Goal: Task Accomplishment & Management: Use online tool/utility

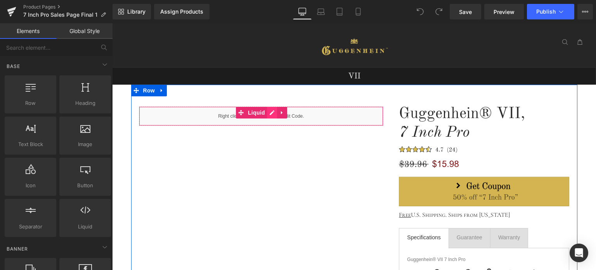
click at [270, 112] on div "Liquid" at bounding box center [261, 115] width 245 height 19
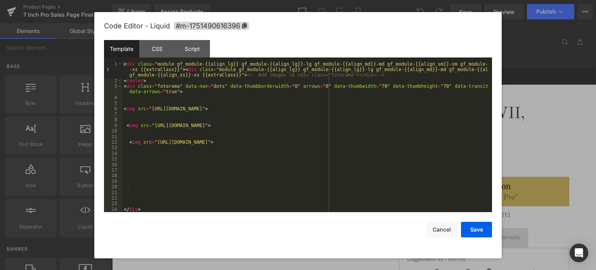
click at [193, 122] on div "< div class = "module gf_module-{{align_lg}} gf_module-{{align_lg}}-lg gf_modul…" at bounding box center [305, 147] width 367 height 173
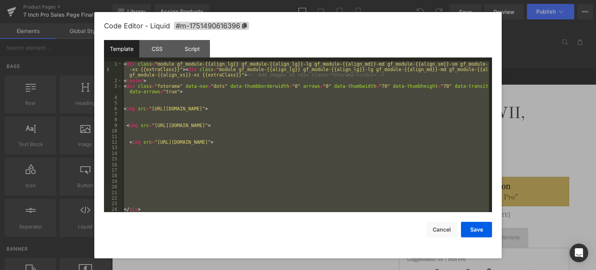
click at [234, 167] on div "< div class = "module gf_module-{{align_lg}} gf_module-{{align_lg}}-lg gf_modul…" at bounding box center [305, 136] width 367 height 151
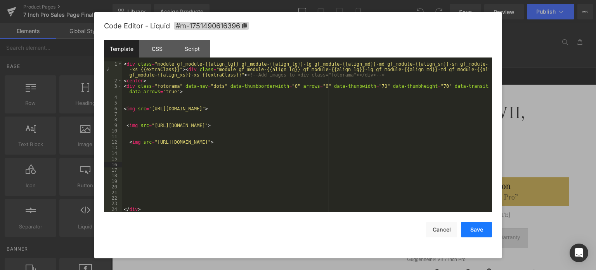
click at [479, 230] on button "Save" at bounding box center [476, 230] width 31 height 16
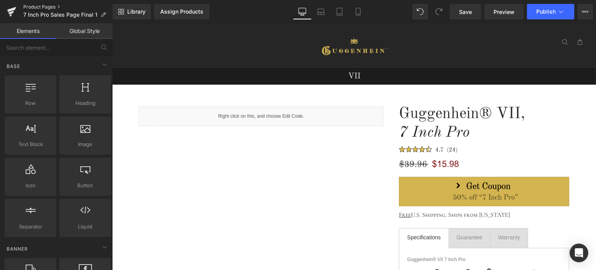
click at [47, 7] on link "Product Pages" at bounding box center [67, 7] width 89 height 6
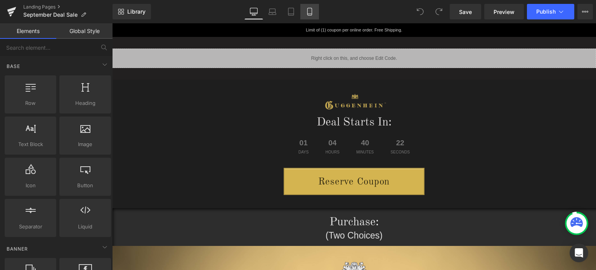
click at [311, 11] on icon at bounding box center [310, 12] width 8 height 8
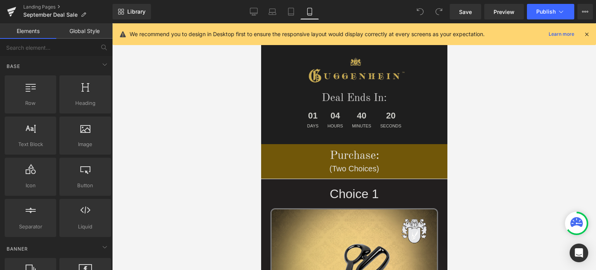
click at [585, 33] on icon at bounding box center [587, 34] width 7 height 7
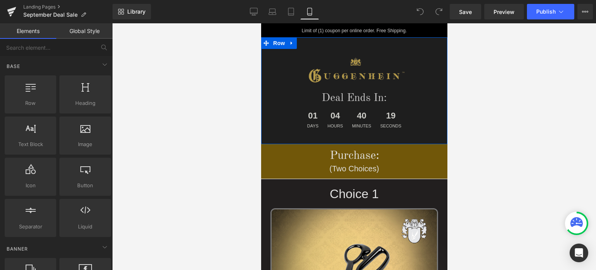
scroll to position [155, 0]
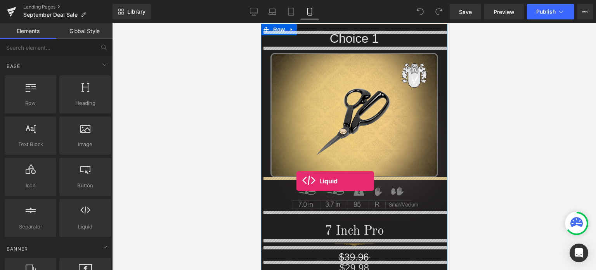
drag, startPoint x: 351, startPoint y: 243, endPoint x: 296, endPoint y: 181, distance: 83.1
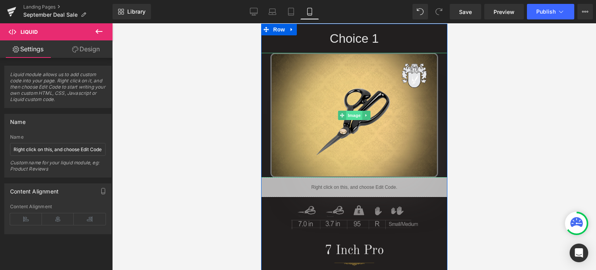
click at [353, 115] on span "Image" at bounding box center [354, 115] width 16 height 9
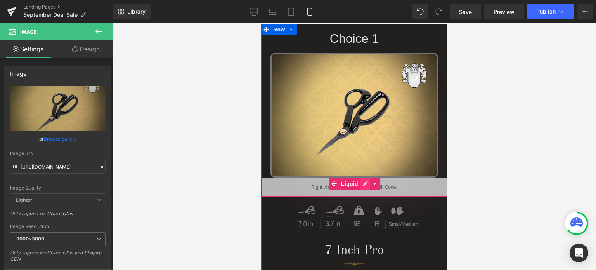
click at [362, 185] on div "Liquid" at bounding box center [354, 186] width 186 height 19
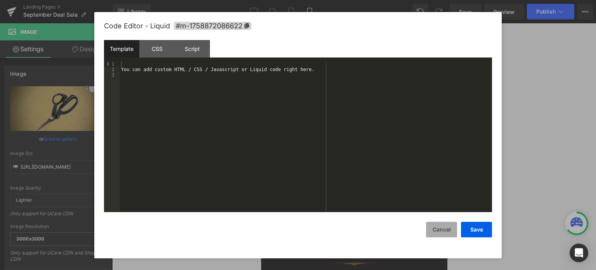
click at [445, 232] on button "Cancel" at bounding box center [441, 230] width 31 height 16
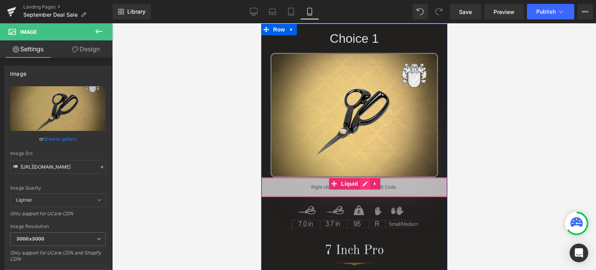
click at [359, 186] on div "Liquid" at bounding box center [354, 186] width 186 height 19
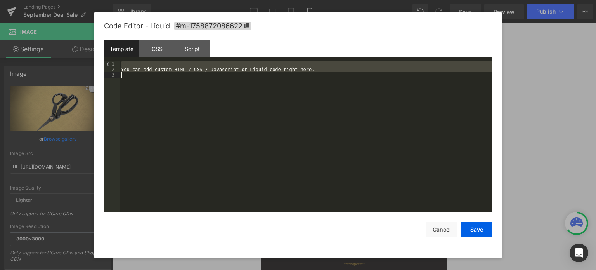
drag, startPoint x: 130, startPoint y: 68, endPoint x: 178, endPoint y: 104, distance: 60.3
click at [178, 104] on div "You can add custom HTML / CSS / Javascript or Liquid code right here." at bounding box center [306, 142] width 373 height 162
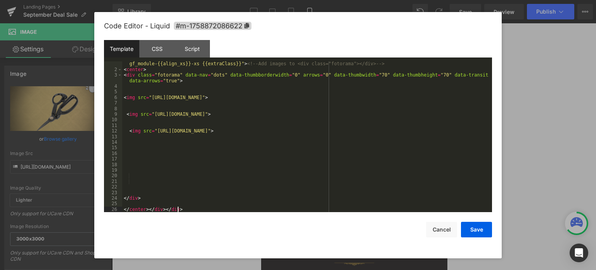
scroll to position [11, 0]
click at [476, 231] on button "Save" at bounding box center [476, 230] width 31 height 16
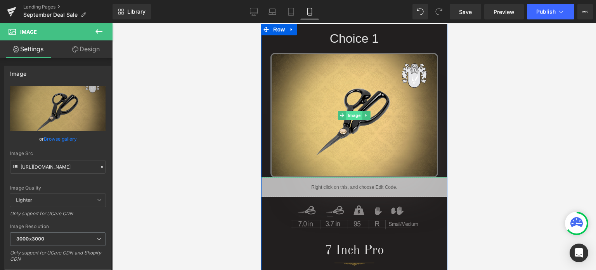
click at [352, 115] on span "Image" at bounding box center [354, 115] width 16 height 9
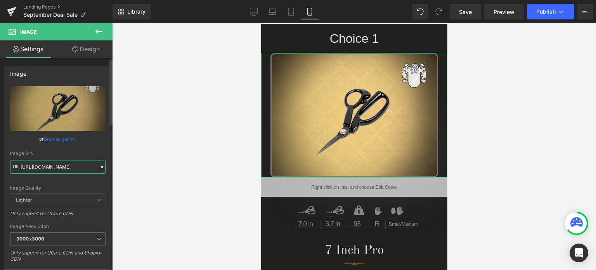
click at [56, 167] on input "[URL][DOMAIN_NAME]" at bounding box center [58, 167] width 96 height 14
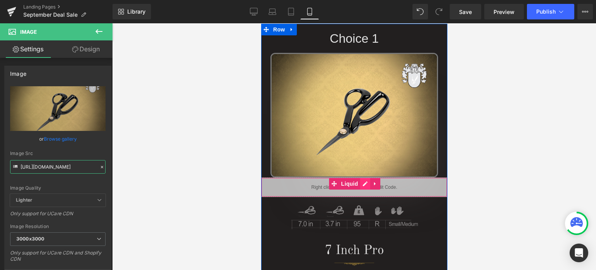
click at [362, 184] on div "Liquid" at bounding box center [354, 186] width 186 height 19
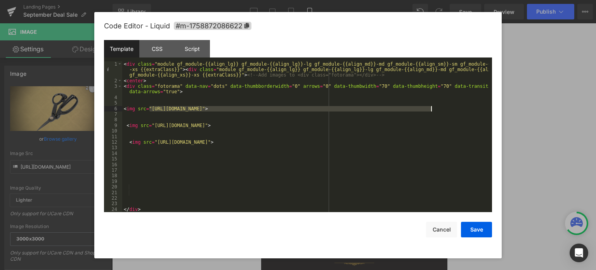
drag, startPoint x: 150, startPoint y: 108, endPoint x: 430, endPoint y: 111, distance: 280.0
click at [430, 111] on div "< div class = "module gf_module-{{align_lg}} gf_module-{{align_lg}}-lg gf_modul…" at bounding box center [305, 147] width 367 height 173
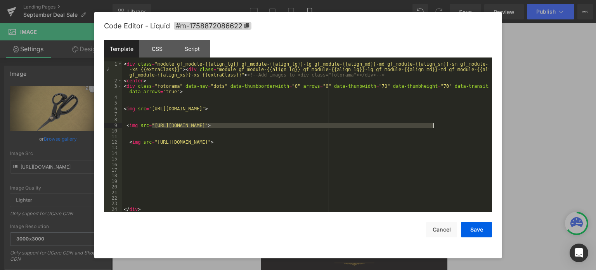
drag, startPoint x: 152, startPoint y: 125, endPoint x: 433, endPoint y: 128, distance: 281.2
click at [433, 128] on div "< div class = "module gf_module-{{align_lg}} gf_module-{{align_lg}}-lg gf_modul…" at bounding box center [305, 147] width 367 height 173
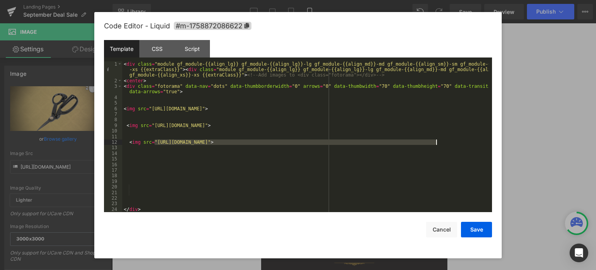
drag, startPoint x: 155, startPoint y: 143, endPoint x: 436, endPoint y: 144, distance: 281.5
click at [436, 144] on div "< div class = "module gf_module-{{align_lg}} gf_module-{{align_lg}}-lg gf_modul…" at bounding box center [305, 147] width 367 height 173
click at [477, 229] on button "Save" at bounding box center [476, 230] width 31 height 16
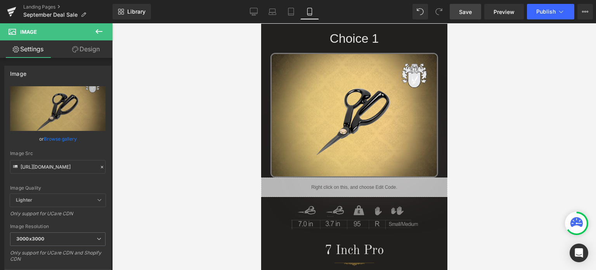
click at [468, 12] on span "Save" at bounding box center [465, 12] width 13 height 8
click at [508, 10] on span "Preview" at bounding box center [504, 12] width 21 height 8
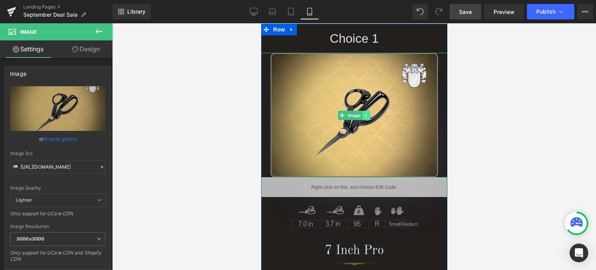
click at [364, 116] on icon at bounding box center [366, 115] width 4 height 5
click at [368, 116] on icon at bounding box center [370, 115] width 4 height 4
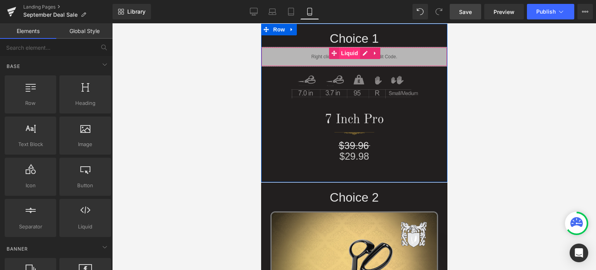
click at [347, 54] on span "Liquid" at bounding box center [349, 53] width 21 height 12
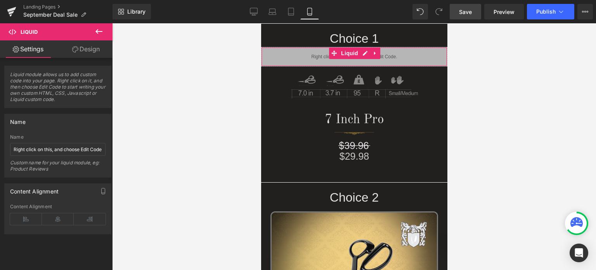
click at [86, 52] on link "Design" at bounding box center [86, 48] width 56 height 17
click at [0, 0] on div "Spacing" at bounding box center [0, 0] width 0 height 0
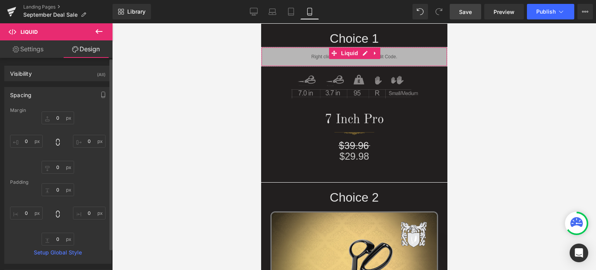
type input "0"
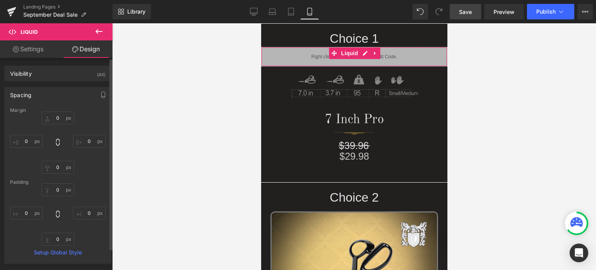
type input "0"
click at [62, 118] on input "0" at bounding box center [58, 117] width 33 height 13
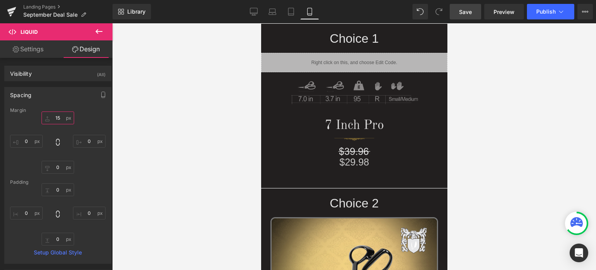
type input "15"
click at [467, 10] on span "Save" at bounding box center [465, 12] width 13 height 8
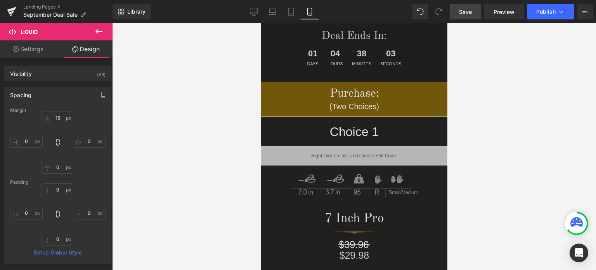
scroll to position [86, 0]
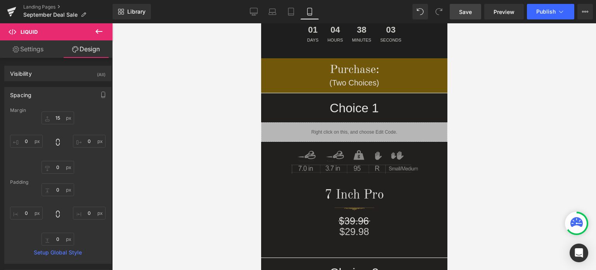
drag, startPoint x: 444, startPoint y: 59, endPoint x: 719, endPoint y: 75, distance: 275.0
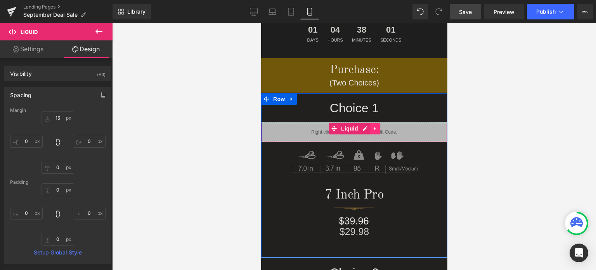
click at [372, 130] on icon at bounding box center [374, 128] width 5 height 6
click at [367, 128] on icon at bounding box center [369, 128] width 5 height 5
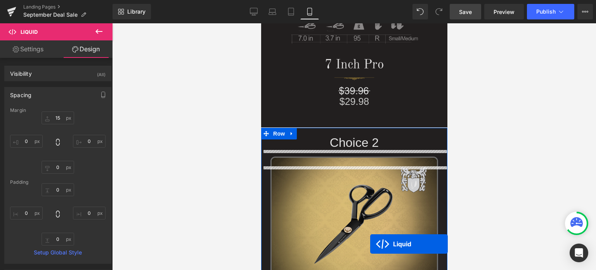
scroll to position [257, 0]
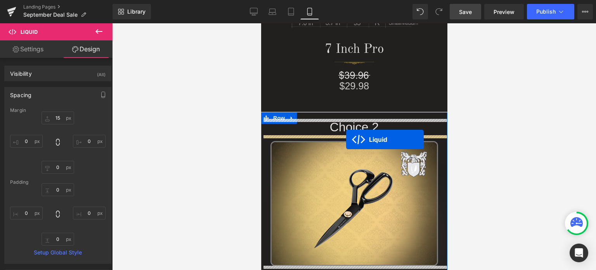
drag, startPoint x: 331, startPoint y: 151, endPoint x: 346, endPoint y: 139, distance: 18.8
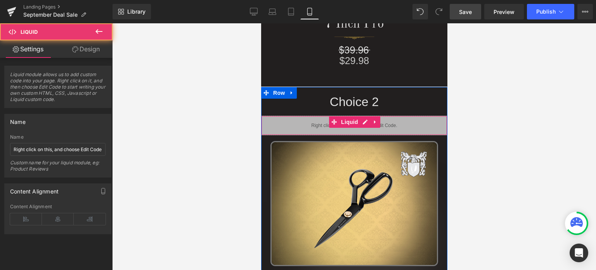
scroll to position [231, 0]
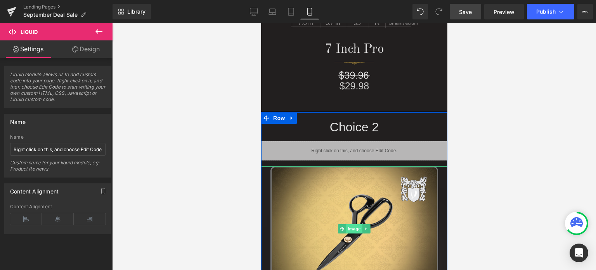
click at [348, 229] on span "Image" at bounding box center [354, 228] width 16 height 9
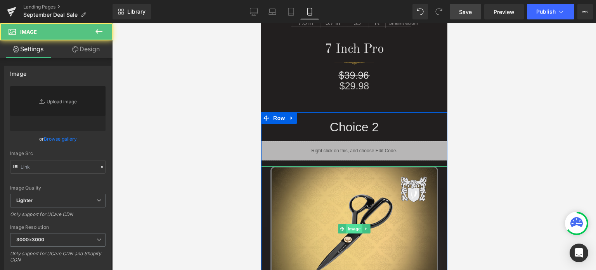
type input "[URL][DOMAIN_NAME]"
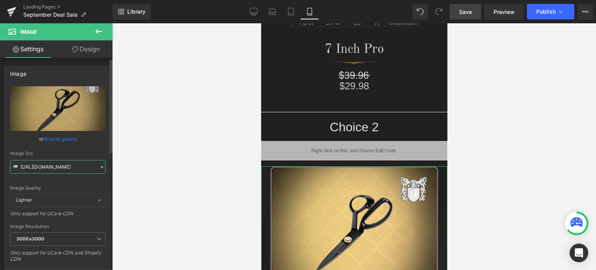
click at [59, 166] on input "[URL][DOMAIN_NAME]" at bounding box center [58, 167] width 96 height 14
click at [97, 178] on div "Image Quality Lighter Lightest Lighter Lighter Lightest Only support for UCare …" at bounding box center [58, 140] width 96 height 108
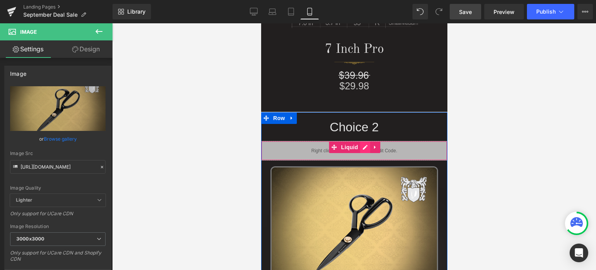
click at [360, 149] on div "Liquid" at bounding box center [354, 150] width 186 height 19
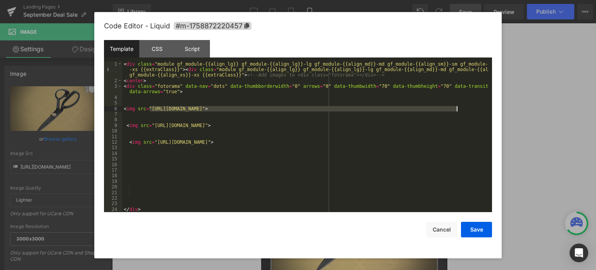
drag, startPoint x: 150, startPoint y: 108, endPoint x: 458, endPoint y: 109, distance: 307.9
click at [458, 109] on div "< div class = "module gf_module-{{align_lg}} gf_module-{{align_lg}}-lg gf_modul…" at bounding box center [305, 147] width 367 height 173
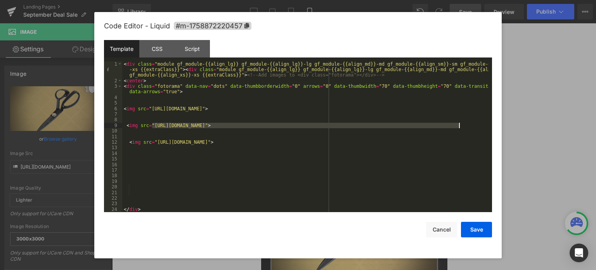
drag, startPoint x: 152, startPoint y: 125, endPoint x: 455, endPoint y: 125, distance: 303.7
click at [459, 126] on div "< div class = "module gf_module-{{align_lg}} gf_module-{{align_lg}}-lg gf_modul…" at bounding box center [305, 147] width 367 height 173
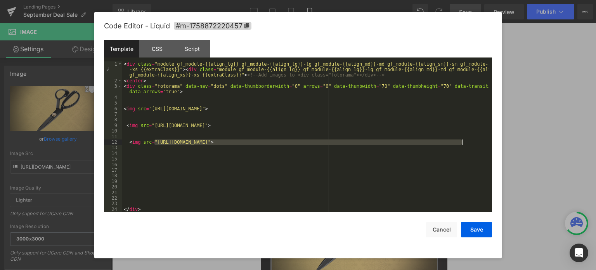
drag, startPoint x: 155, startPoint y: 142, endPoint x: 461, endPoint y: 144, distance: 306.8
click at [461, 144] on div "< div class = "module gf_module-{{align_lg}} gf_module-{{align_lg}}-lg gf_modul…" at bounding box center [305, 147] width 367 height 173
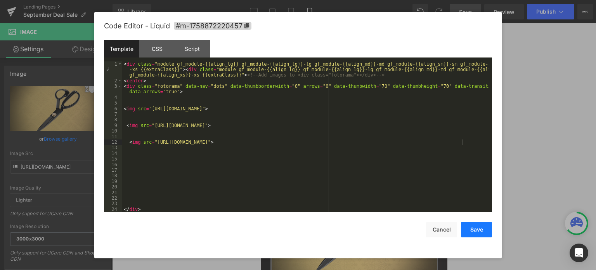
click at [482, 229] on button "Save" at bounding box center [476, 230] width 31 height 16
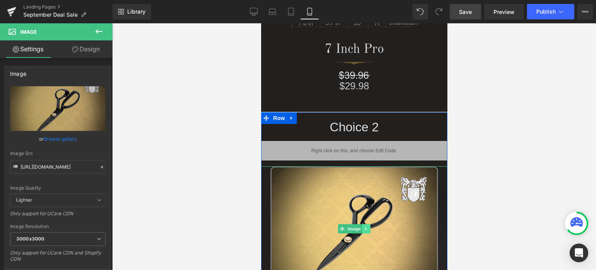
click at [364, 229] on icon at bounding box center [366, 228] width 4 height 5
click at [368, 228] on icon at bounding box center [370, 229] width 4 height 4
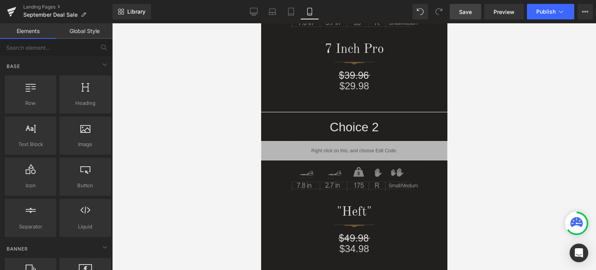
click at [472, 11] on span "Save" at bounding box center [465, 12] width 13 height 8
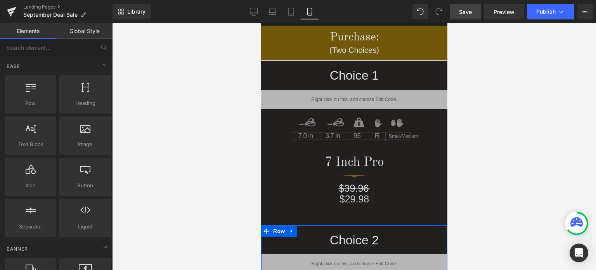
scroll to position [76, 0]
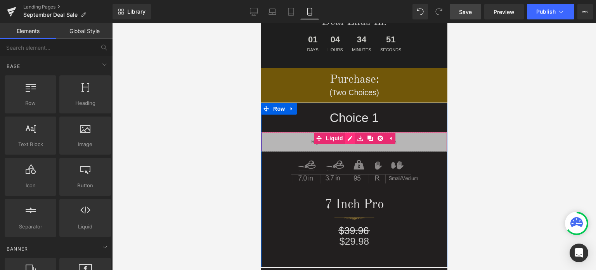
click at [344, 138] on div "Liquid" at bounding box center [354, 141] width 186 height 19
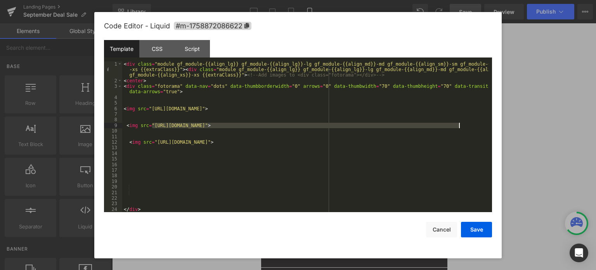
drag, startPoint x: 152, startPoint y: 123, endPoint x: 459, endPoint y: 128, distance: 306.8
click at [459, 128] on div "< div class = "module gf_module-{{align_lg}} gf_module-{{align_lg}}-lg gf_modul…" at bounding box center [305, 147] width 367 height 173
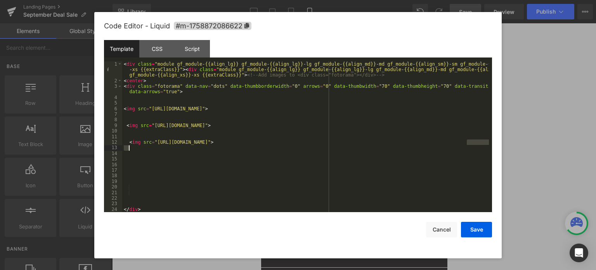
drag, startPoint x: 475, startPoint y: 141, endPoint x: 474, endPoint y: 153, distance: 11.4
click at [470, 150] on div "< div class = "module gf_module-{{align_lg}} gf_module-{{align_lg}}-lg gf_modul…" at bounding box center [305, 147] width 367 height 173
click at [469, 165] on div "< div class = "module gf_module-{{align_lg}} gf_module-{{align_lg}}-lg gf_modul…" at bounding box center [305, 147] width 367 height 173
click at [478, 230] on button "Save" at bounding box center [476, 230] width 31 height 16
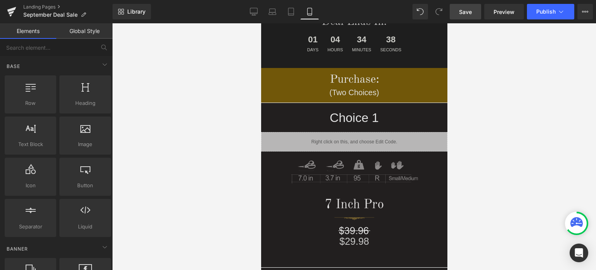
click at [469, 7] on link "Save" at bounding box center [465, 12] width 31 height 16
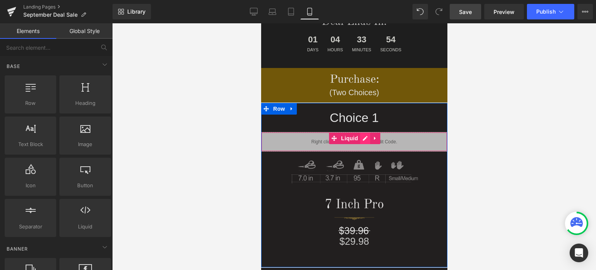
click at [361, 139] on div "Liquid" at bounding box center [354, 141] width 186 height 19
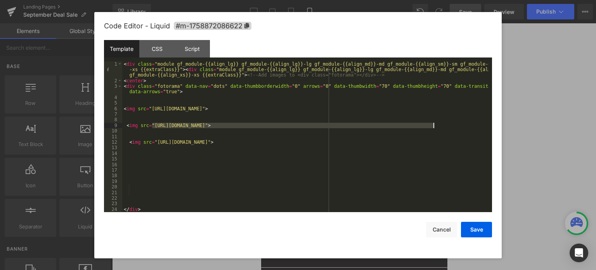
drag, startPoint x: 151, startPoint y: 125, endPoint x: 434, endPoint y: 127, distance: 282.3
click at [434, 127] on div "< div class = "module gf_module-{{align_lg}} gf_module-{{align_lg}}-lg gf_modul…" at bounding box center [305, 147] width 367 height 173
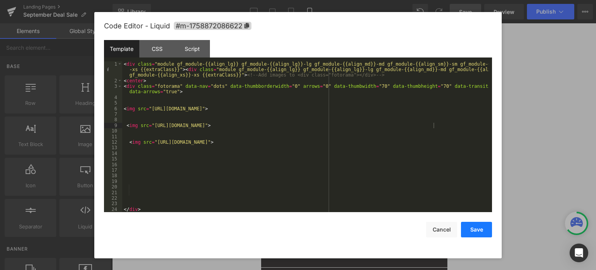
click at [477, 229] on button "Save" at bounding box center [476, 230] width 31 height 16
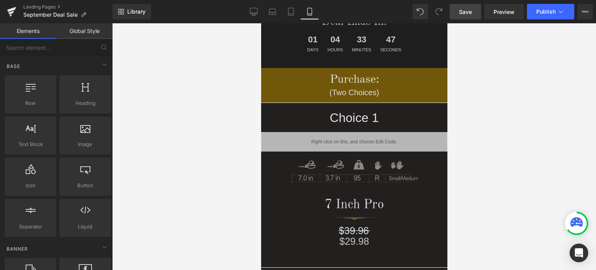
click at [469, 10] on span "Save" at bounding box center [465, 12] width 13 height 8
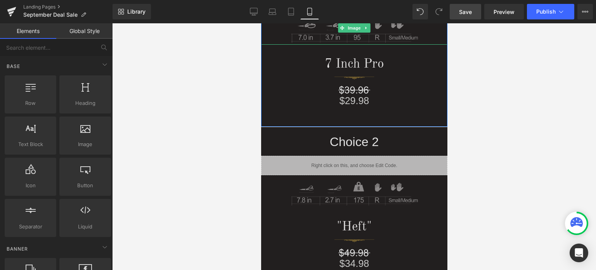
scroll to position [270, 0]
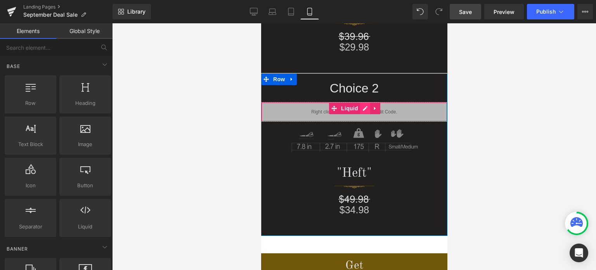
click at [361, 110] on div "Liquid" at bounding box center [354, 111] width 186 height 19
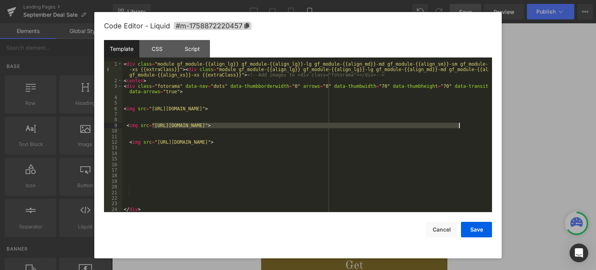
drag, startPoint x: 151, startPoint y: 125, endPoint x: 459, endPoint y: 127, distance: 307.6
click at [459, 127] on div "< div class = "module gf_module-{{align_lg}} gf_module-{{align_lg}}-lg gf_modul…" at bounding box center [305, 147] width 367 height 173
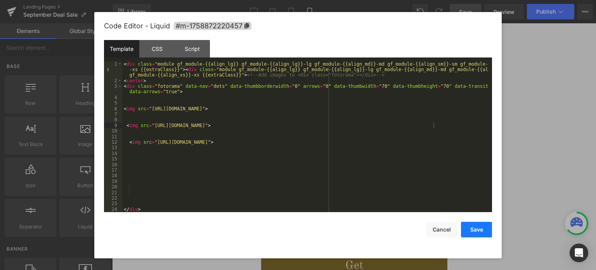
click at [477, 227] on button "Save" at bounding box center [476, 230] width 31 height 16
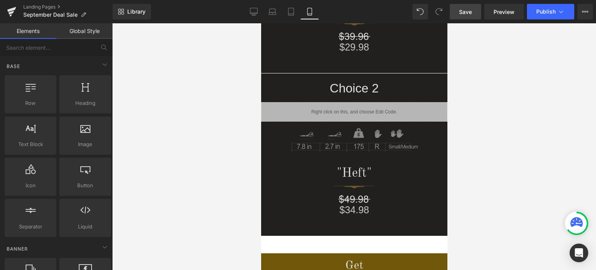
click at [466, 9] on span "Save" at bounding box center [465, 12] width 13 height 8
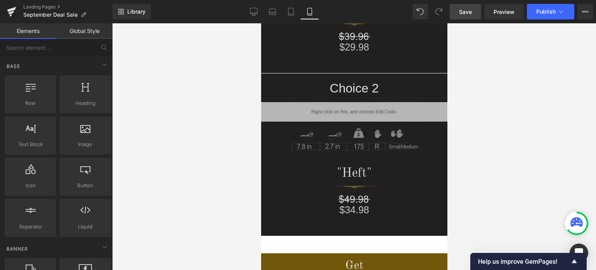
click at [471, 12] on span "Save" at bounding box center [465, 12] width 13 height 8
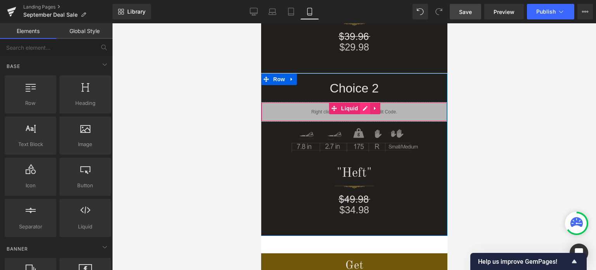
click at [362, 109] on div "Liquid" at bounding box center [354, 111] width 186 height 19
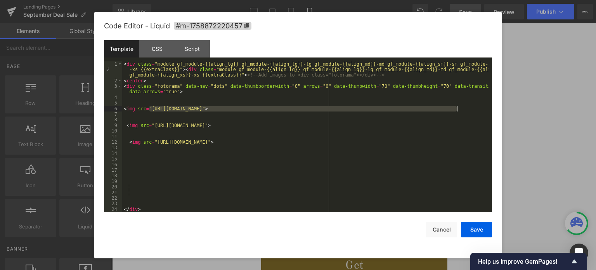
drag, startPoint x: 162, startPoint y: 110, endPoint x: 455, endPoint y: 110, distance: 294.0
click at [457, 110] on div "< div class = "module gf_module-{{align_lg}} gf_module-{{align_lg}}-lg gf_modul…" at bounding box center [305, 147] width 367 height 173
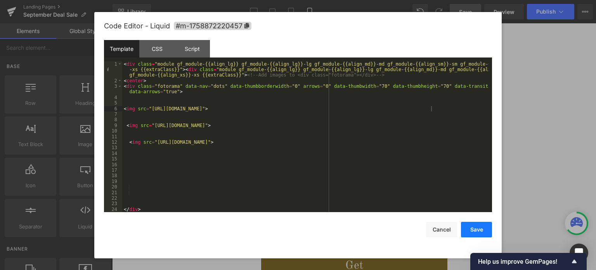
click at [476, 229] on button "Save" at bounding box center [476, 230] width 31 height 16
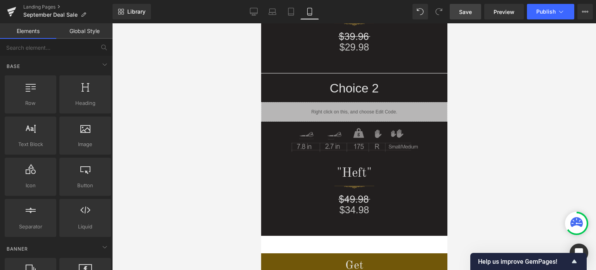
click at [471, 12] on span "Save" at bounding box center [465, 12] width 13 height 8
click at [466, 16] on span "Save" at bounding box center [465, 12] width 13 height 8
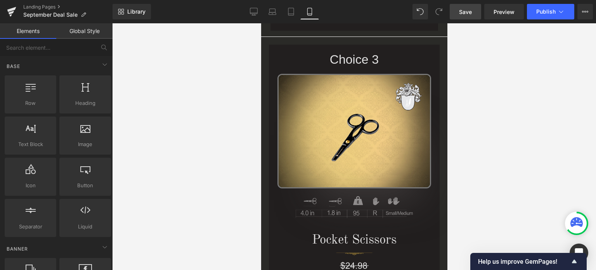
scroll to position [0, 0]
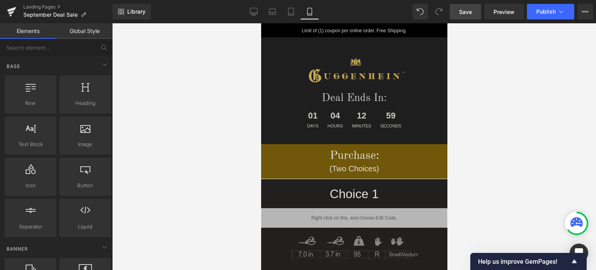
drag, startPoint x: 444, startPoint y: 75, endPoint x: 726, endPoint y: 48, distance: 283.2
click at [465, 9] on span "Save" at bounding box center [465, 12] width 13 height 8
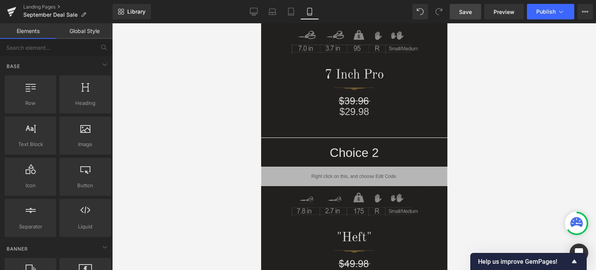
scroll to position [272, 0]
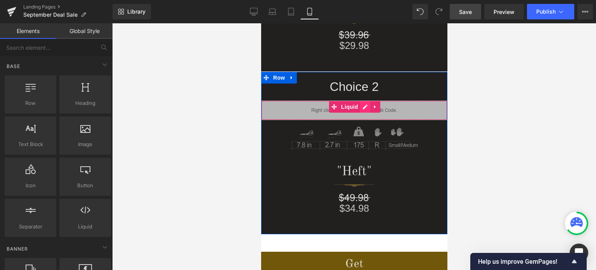
click at [361, 107] on div "Liquid" at bounding box center [354, 110] width 186 height 19
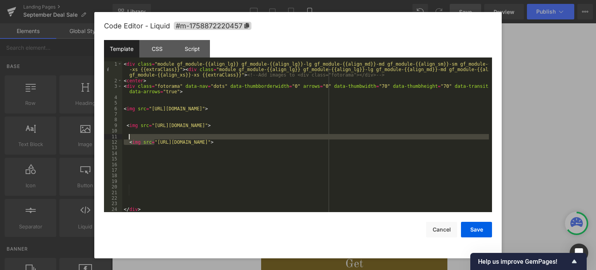
drag, startPoint x: 154, startPoint y: 142, endPoint x: 369, endPoint y: 139, distance: 215.5
click at [383, 137] on div "< div class = "module gf_module-{{align_lg}} gf_module-{{align_lg}}-lg gf_modul…" at bounding box center [305, 147] width 367 height 173
drag, startPoint x: 322, startPoint y: 179, endPoint x: 152, endPoint y: 156, distance: 171.6
click at [320, 179] on div "< div class = "module gf_module-{{align_lg}} gf_module-{{align_lg}}-lg gf_modul…" at bounding box center [305, 147] width 367 height 173
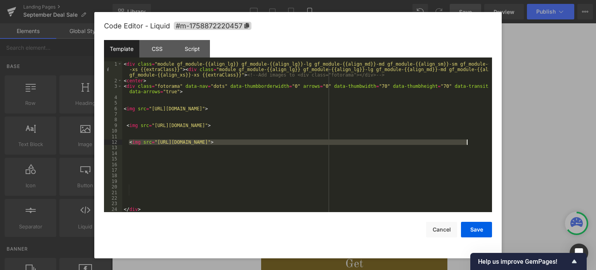
drag, startPoint x: 128, startPoint y: 144, endPoint x: 472, endPoint y: 143, distance: 343.7
click at [472, 143] on div "< div class = "module gf_module-{{align_lg}} gf_module-{{align_lg}}-lg gf_modul…" at bounding box center [305, 147] width 367 height 173
click at [131, 102] on div "< div class = "module gf_module-{{align_lg}} gf_module-{{align_lg}}-lg gf_modul…" at bounding box center [305, 147] width 367 height 173
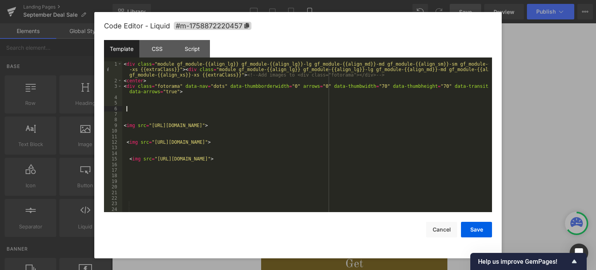
click at [131, 111] on div "< div class = "module gf_module-{{align_lg}} gf_module-{{align_lg}}-lg gf_modul…" at bounding box center [305, 147] width 367 height 173
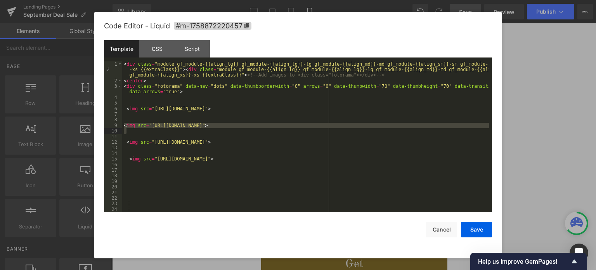
drag, startPoint x: 123, startPoint y: 126, endPoint x: 452, endPoint y: 129, distance: 328.5
click at [452, 129] on div "< div class = "module gf_module-{{align_lg}} gf_module-{{align_lg}}-lg gf_modul…" at bounding box center [305, 147] width 367 height 173
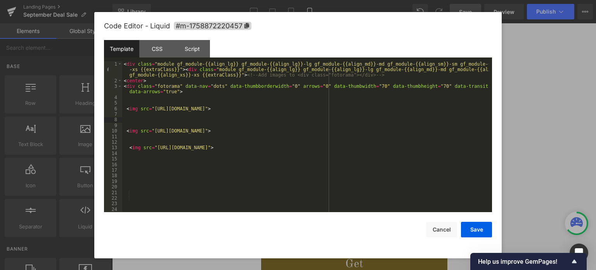
click at [233, 174] on div "< div class = "module gf_module-{{align_lg}} gf_module-{{align_lg}}-lg gf_modul…" at bounding box center [305, 147] width 367 height 173
click at [142, 160] on div "< div class = "module gf_module-{{align_lg}} gf_module-{{align_lg}}-lg gf_modul…" at bounding box center [305, 147] width 367 height 173
click at [142, 164] on div "< div class = "module gf_module-{{align_lg}} gf_module-{{align_lg}}-lg gf_modul…" at bounding box center [305, 147] width 367 height 173
drag, startPoint x: 155, startPoint y: 149, endPoint x: 462, endPoint y: 147, distance: 306.8
click at [462, 147] on div "< div class = "module gf_module-{{align_lg}} gf_module-{{align_lg}}-lg gf_modul…" at bounding box center [305, 147] width 367 height 173
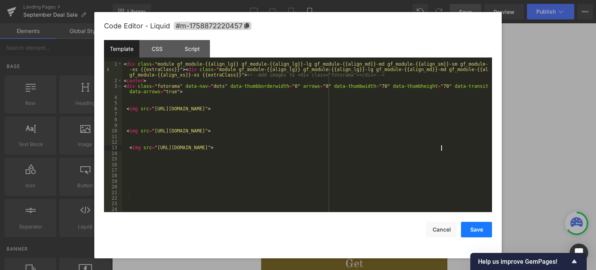
click at [476, 230] on button "Save" at bounding box center [476, 230] width 31 height 16
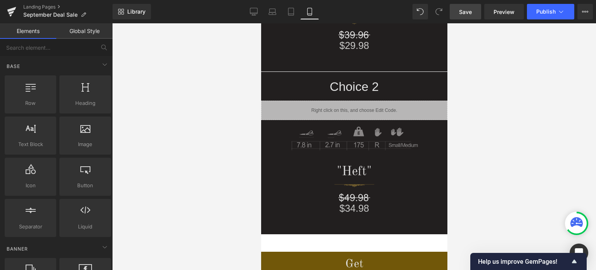
click at [467, 13] on span "Save" at bounding box center [465, 12] width 13 height 8
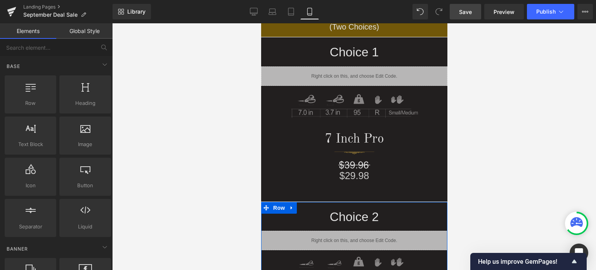
scroll to position [78, 0]
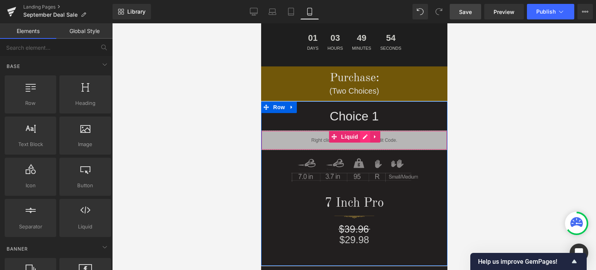
click at [360, 138] on div "Liquid" at bounding box center [354, 139] width 186 height 19
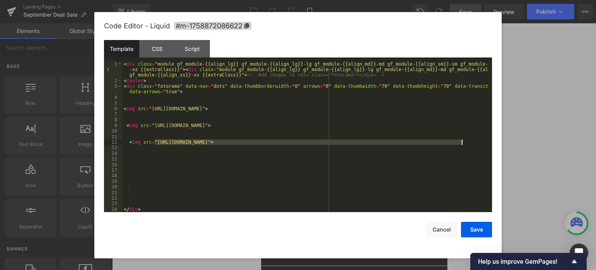
drag, startPoint x: 154, startPoint y: 144, endPoint x: 461, endPoint y: 144, distance: 307.2
click at [461, 144] on div "< div class = "module gf_module-{{align_lg}} gf_module-{{align_lg}}-lg gf_modul…" at bounding box center [305, 147] width 367 height 173
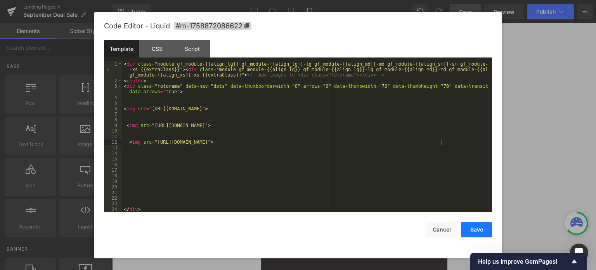
click at [476, 228] on button "Save" at bounding box center [476, 230] width 31 height 16
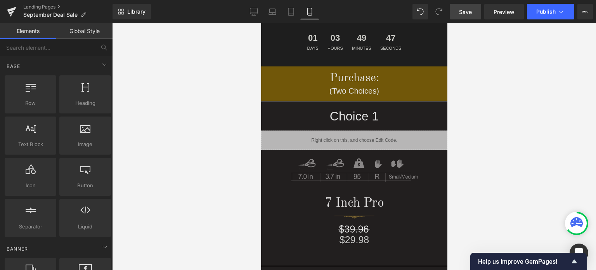
click at [470, 10] on span "Save" at bounding box center [465, 12] width 13 height 8
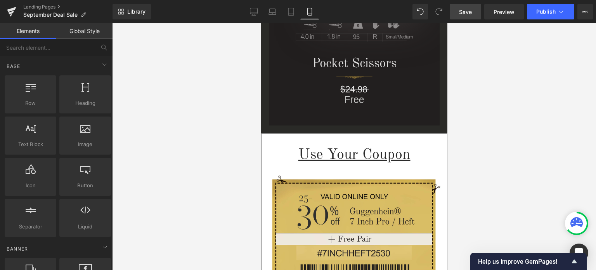
scroll to position [1342, 0]
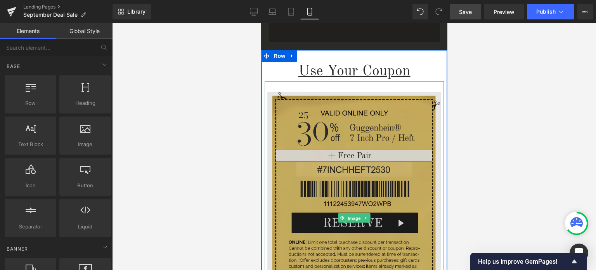
drag, startPoint x: 349, startPoint y: 216, endPoint x: 378, endPoint y: 230, distance: 32.0
click at [349, 216] on span "Image" at bounding box center [354, 218] width 16 height 9
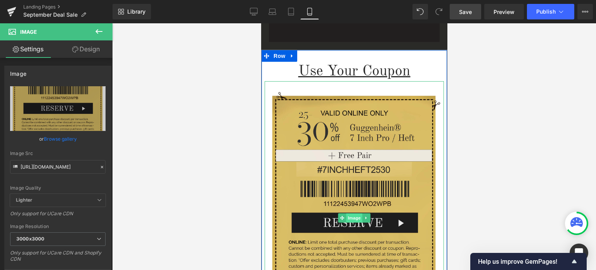
click at [351, 218] on span "Image" at bounding box center [354, 217] width 16 height 9
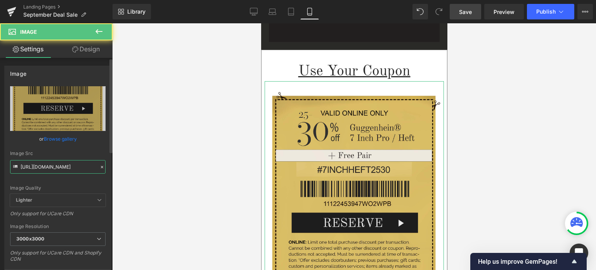
click at [49, 168] on input "[URL][DOMAIN_NAME]" at bounding box center [58, 167] width 96 height 14
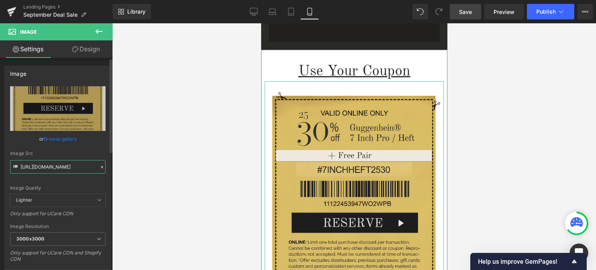
paste input "1-3_e0eed9fd-5d03-4e8f-80aa-d6476bef1764.jpg?v=1758875933"
type input "[URL][DOMAIN_NAME]"
click at [99, 182] on div "Image Quality Lighter Lightest Lighter Lighter Lightest Only support for UCare …" at bounding box center [58, 140] width 96 height 108
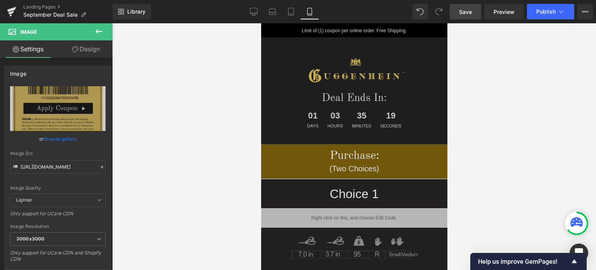
click at [468, 11] on span "Save" at bounding box center [465, 12] width 13 height 8
click at [471, 14] on span "Save" at bounding box center [465, 12] width 13 height 8
click at [478, 76] on div at bounding box center [354, 146] width 484 height 247
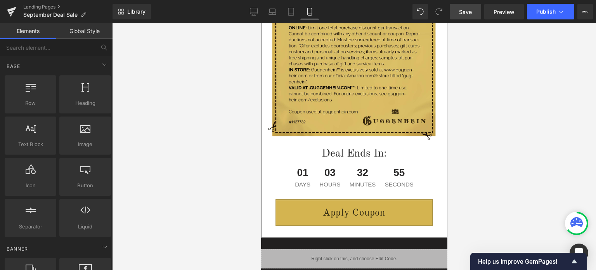
scroll to position [1547, 0]
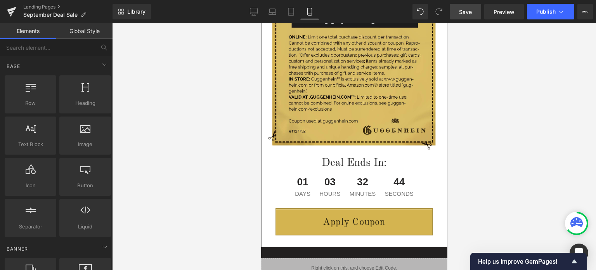
click at [469, 13] on span "Save" at bounding box center [465, 12] width 13 height 8
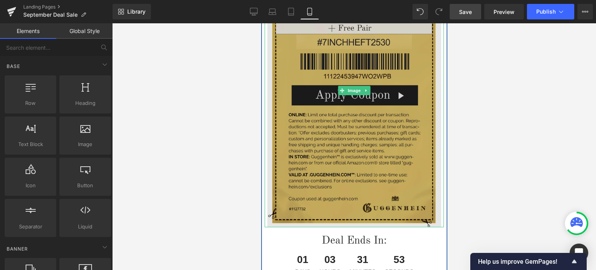
scroll to position [1431, 0]
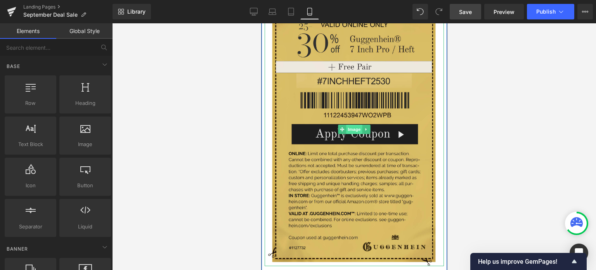
click at [351, 127] on span "Image" at bounding box center [354, 129] width 16 height 9
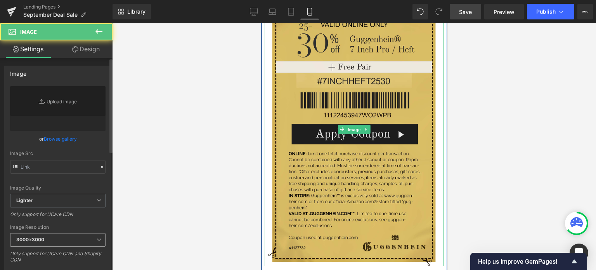
type input "[URL][DOMAIN_NAME]"
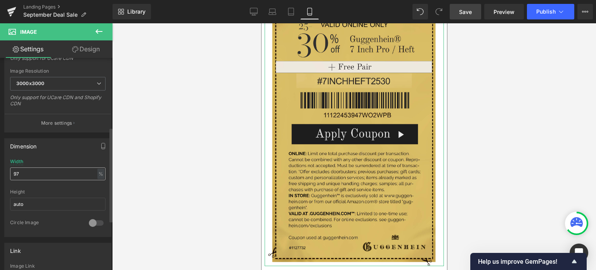
scroll to position [155, 0]
click at [20, 173] on input "97" at bounding box center [58, 173] width 96 height 13
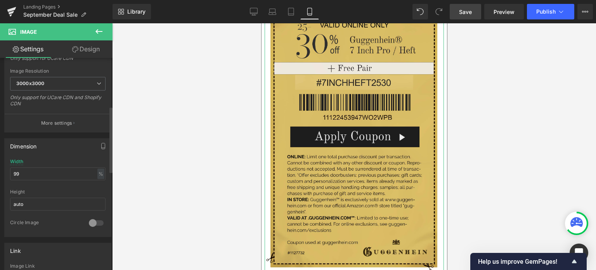
click at [101, 192] on div "Height" at bounding box center [58, 191] width 96 height 5
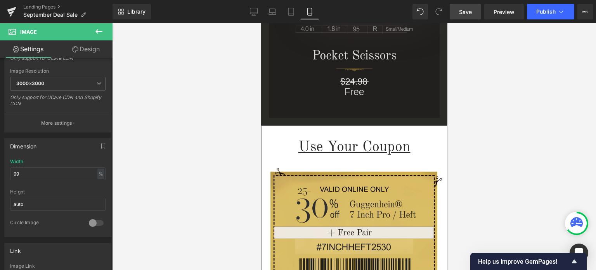
scroll to position [1264, 0]
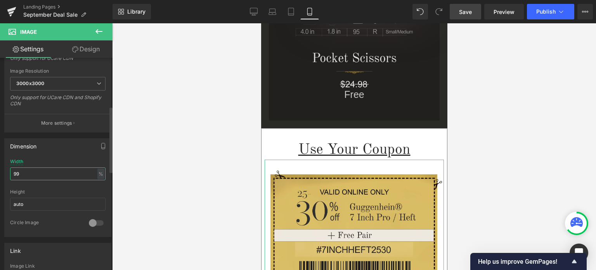
click at [20, 174] on input "99" at bounding box center [58, 173] width 96 height 13
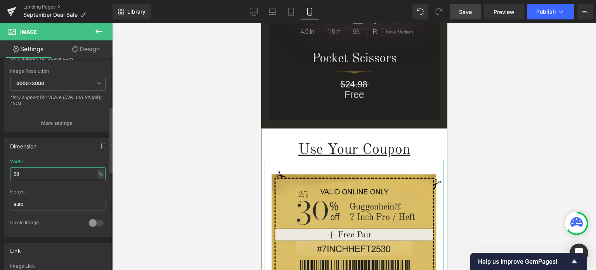
type input "98"
click at [96, 186] on div at bounding box center [58, 186] width 96 height 5
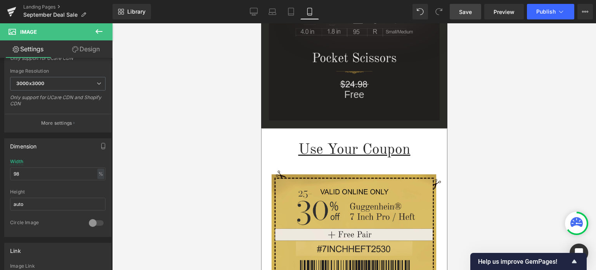
click at [469, 12] on span "Save" at bounding box center [465, 12] width 13 height 8
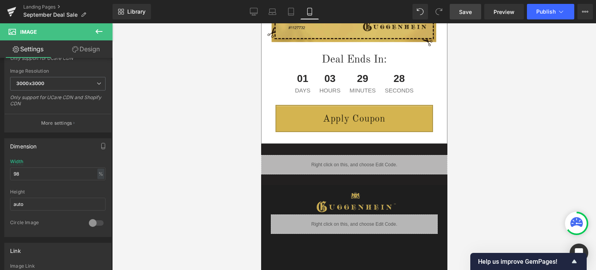
scroll to position [1613, 0]
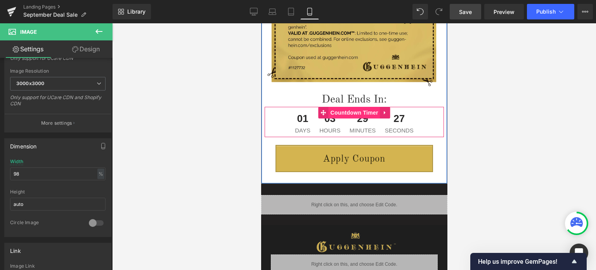
click at [350, 110] on span "Countdown Timer" at bounding box center [355, 113] width 52 height 12
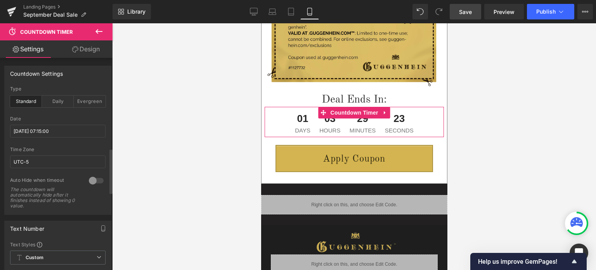
scroll to position [427, 0]
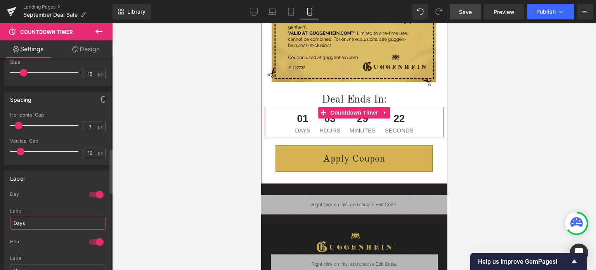
click at [25, 221] on input "Days" at bounding box center [58, 223] width 96 height 13
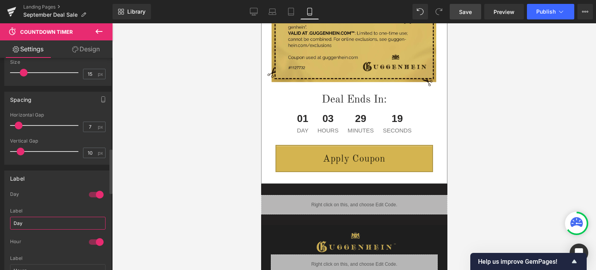
type input "Day"
click at [467, 12] on span "Save" at bounding box center [465, 12] width 13 height 8
